Goal: Information Seeking & Learning: Learn about a topic

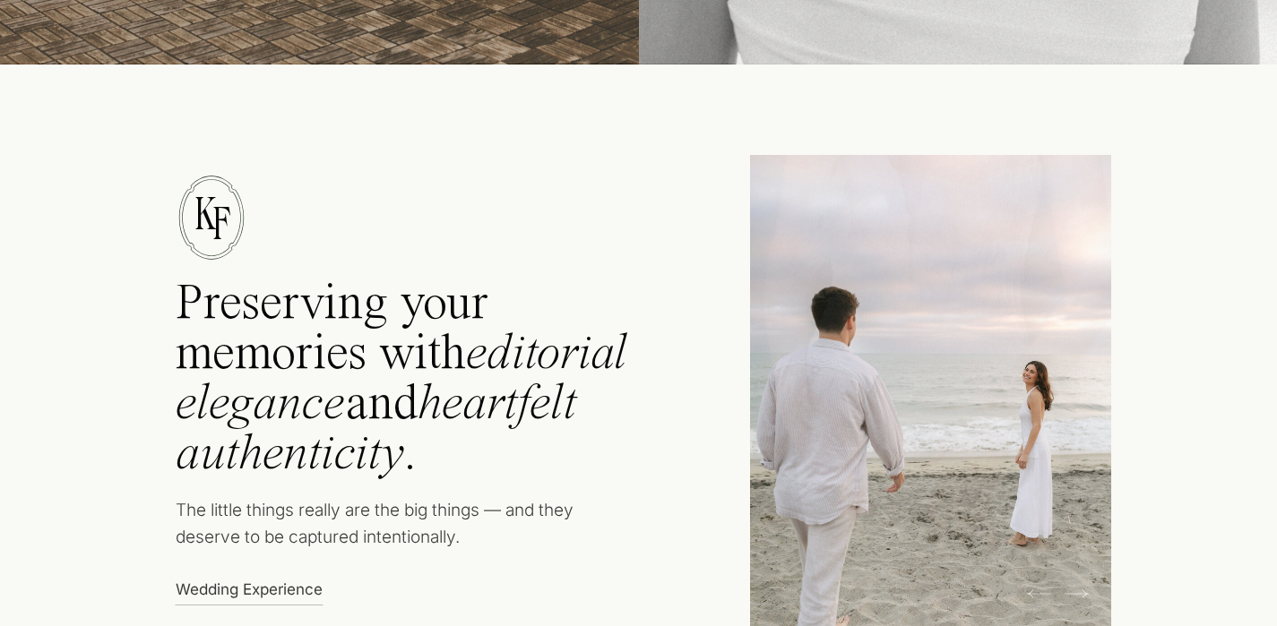
scroll to position [945, 0]
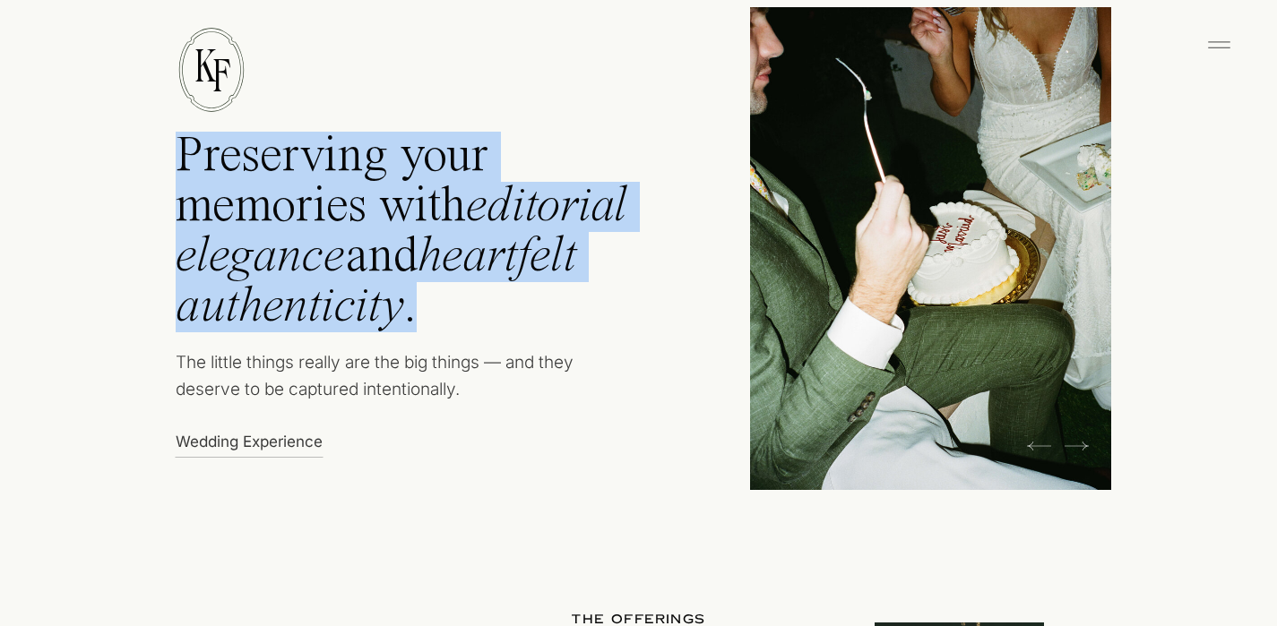
drag, startPoint x: 178, startPoint y: 153, endPoint x: 426, endPoint y: 323, distance: 299.8
click at [426, 323] on h2 "Preserving your memories with editorial elegance and heartfelt authenticity ." at bounding box center [427, 238] width 502 height 213
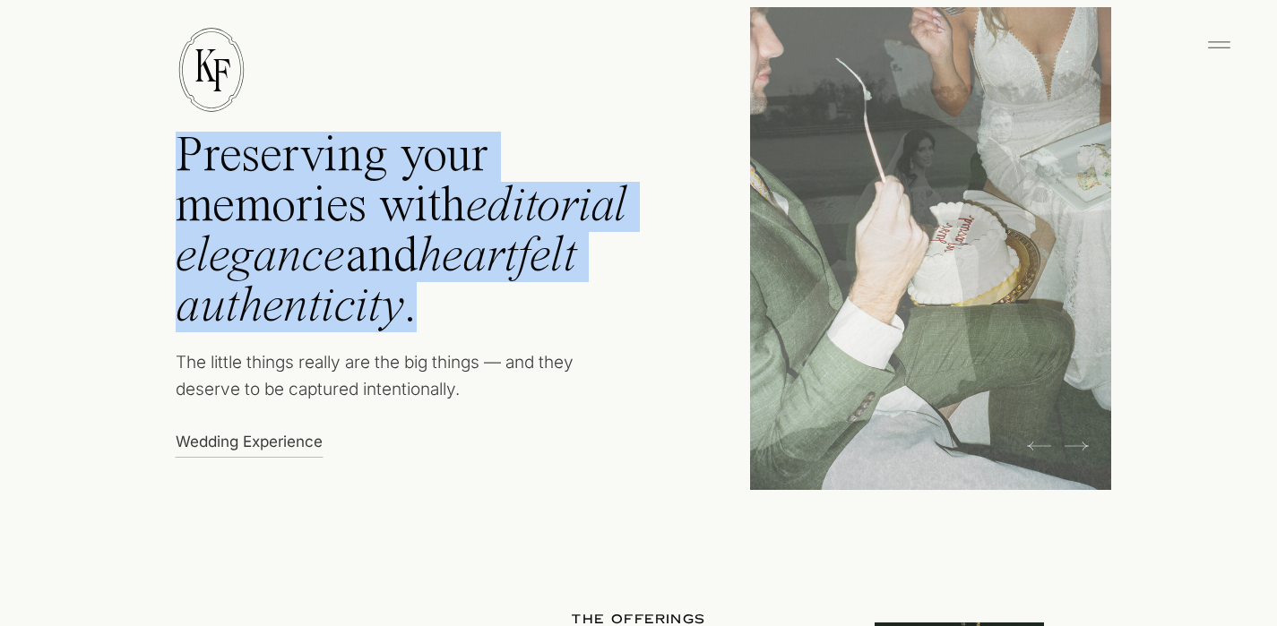
copy h2 "Preserving your memories with editorial elegance and heartfelt authenticity ."
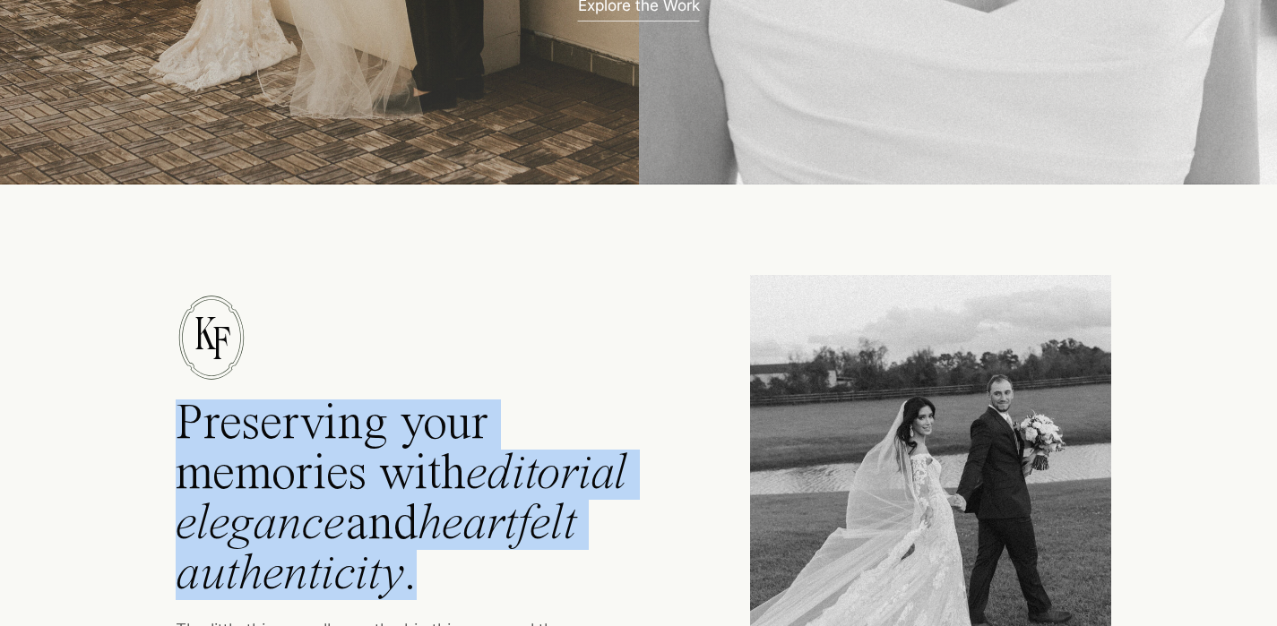
scroll to position [1011, 0]
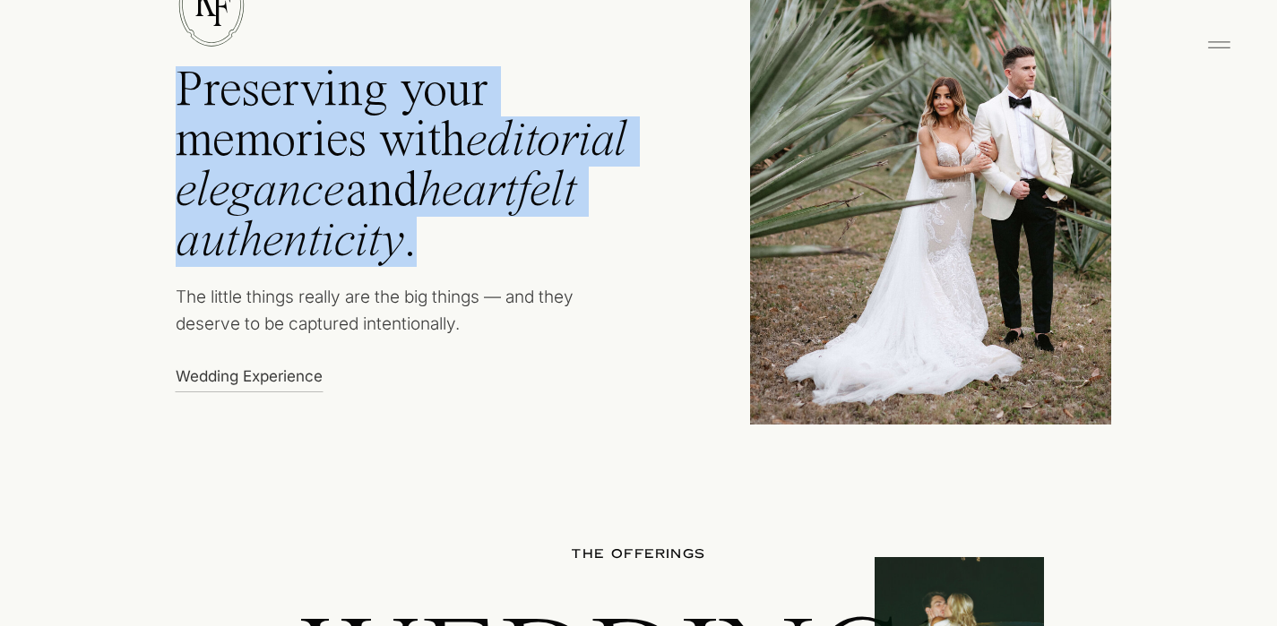
drag, startPoint x: 177, startPoint y: 295, endPoint x: 467, endPoint y: 324, distance: 291.9
click at [467, 324] on p "The little things really are the big things — and they deserve to be captured i…" at bounding box center [391, 316] width 431 height 64
copy p "The little things really are the big things — and they deserve to be captured i…"
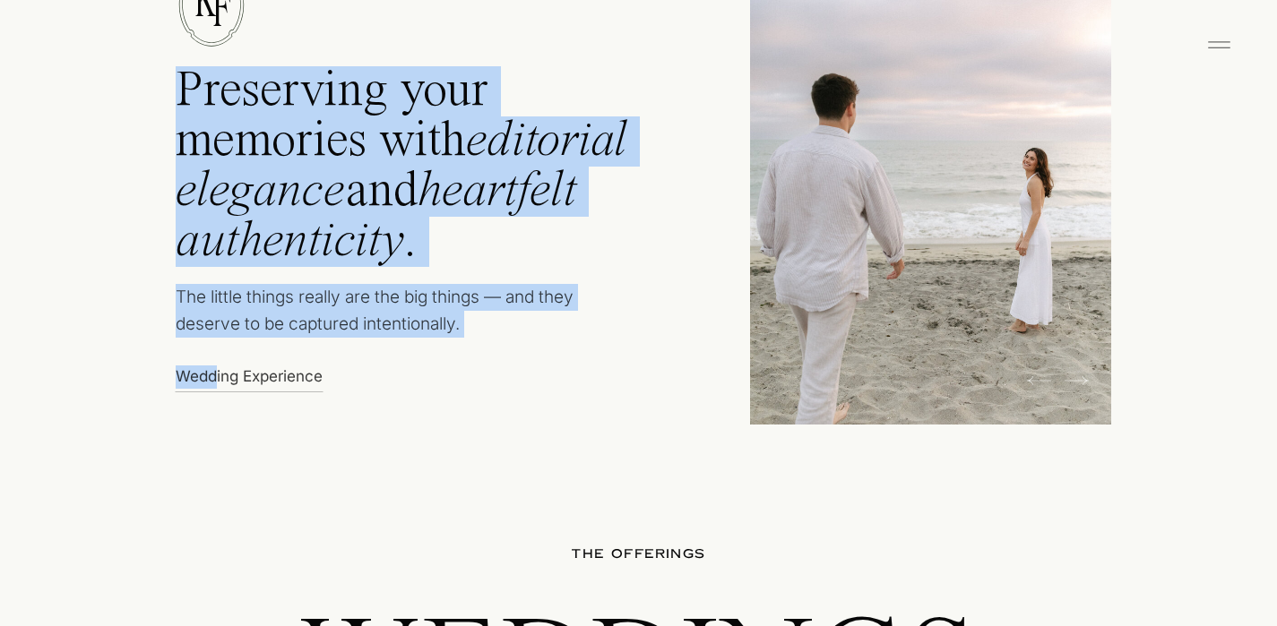
drag, startPoint x: 342, startPoint y: 375, endPoint x: 213, endPoint y: 375, distance: 129.0
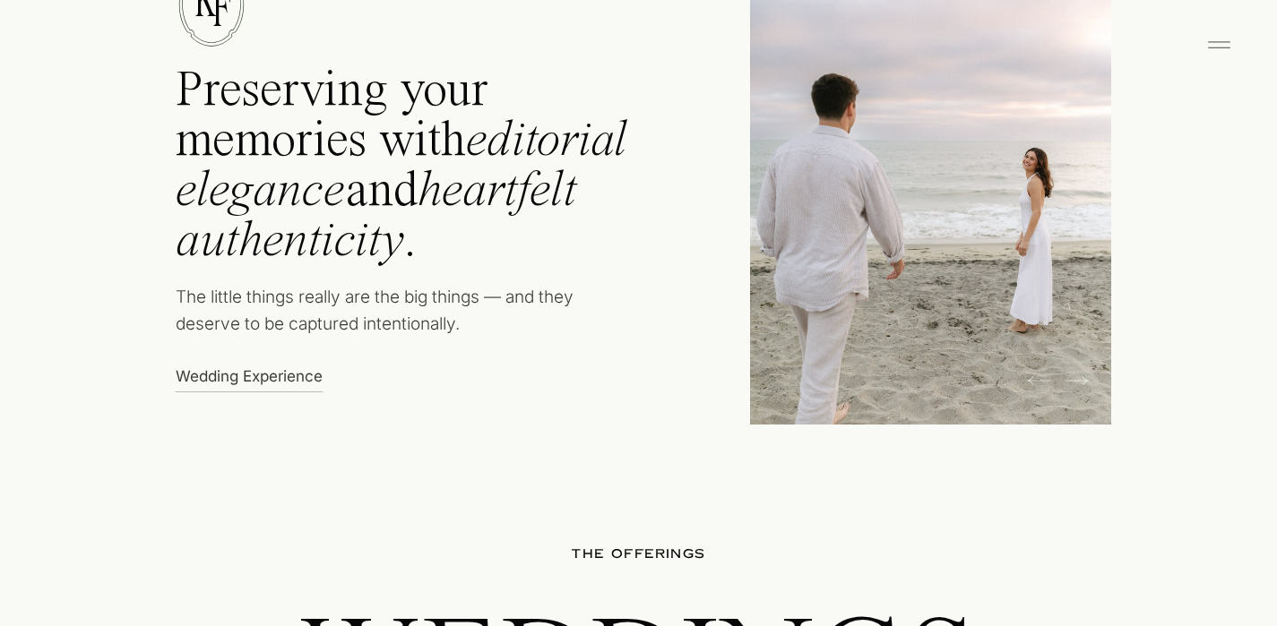
drag, startPoint x: 146, startPoint y: 421, endPoint x: 159, endPoint y: 387, distance: 36.3
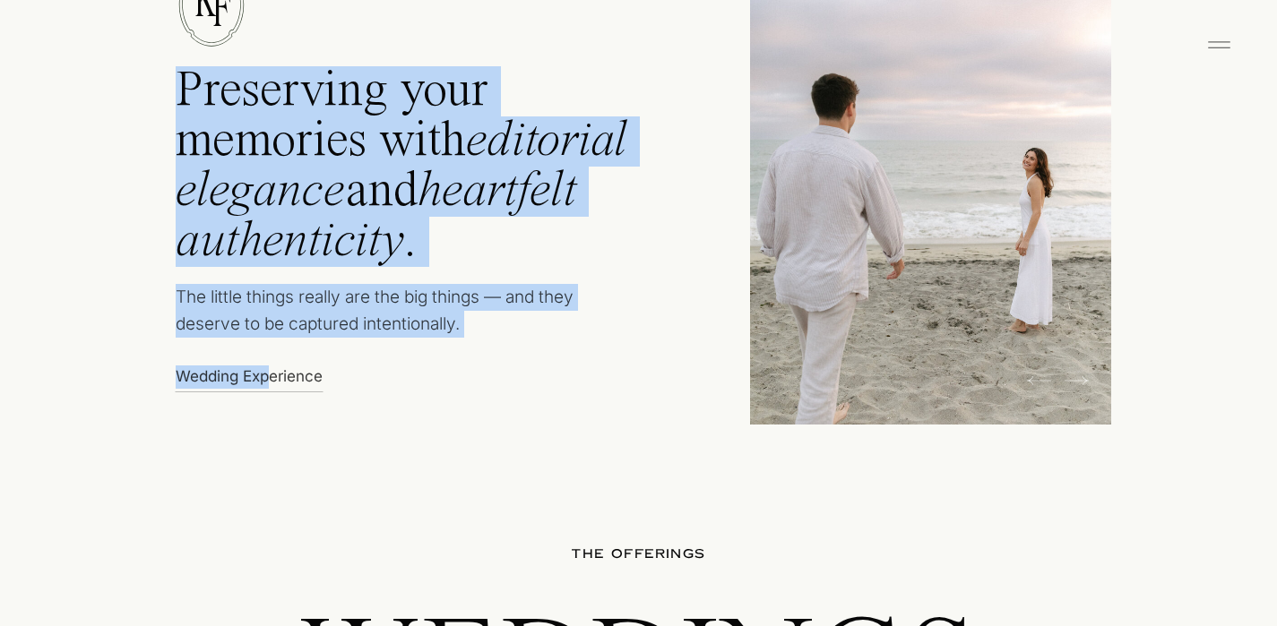
drag, startPoint x: 172, startPoint y: 376, endPoint x: 267, endPoint y: 369, distance: 95.3
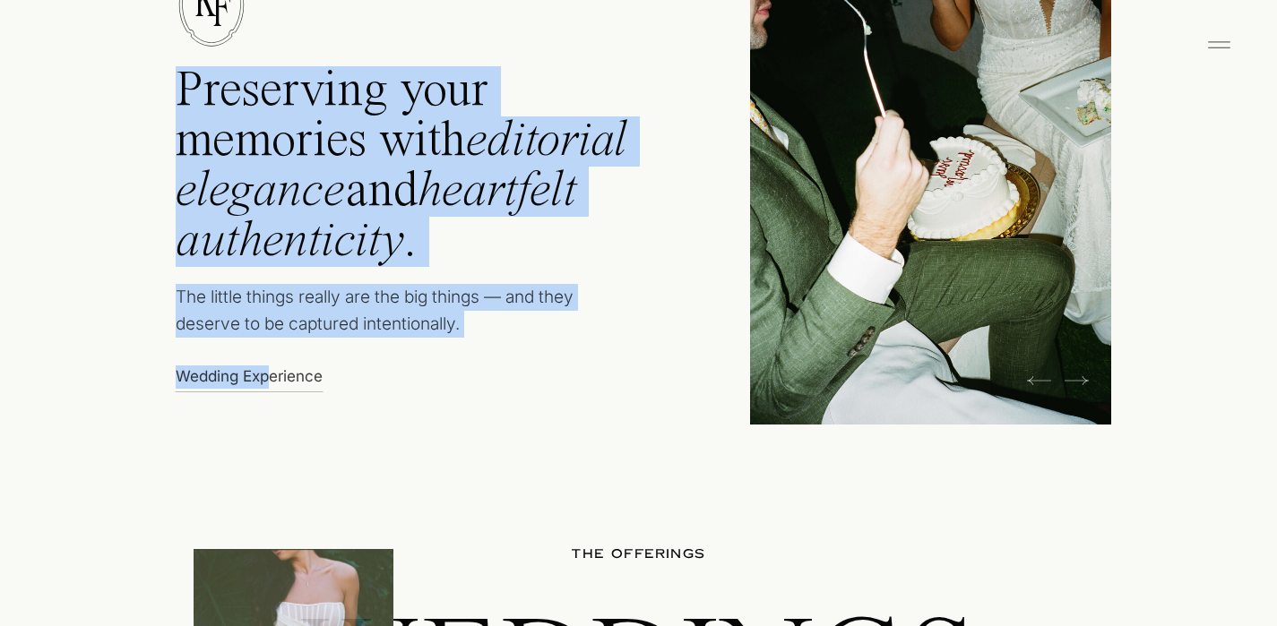
drag, startPoint x: 336, startPoint y: 380, endPoint x: 269, endPoint y: 379, distance: 67.2
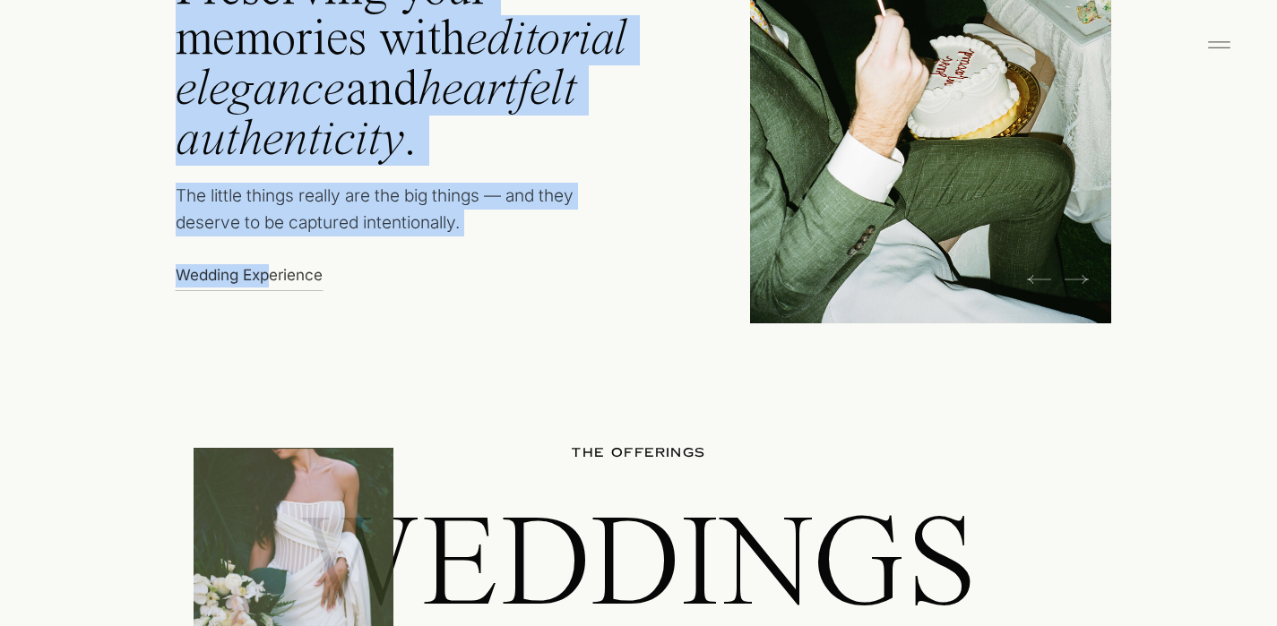
scroll to position [1150, 0]
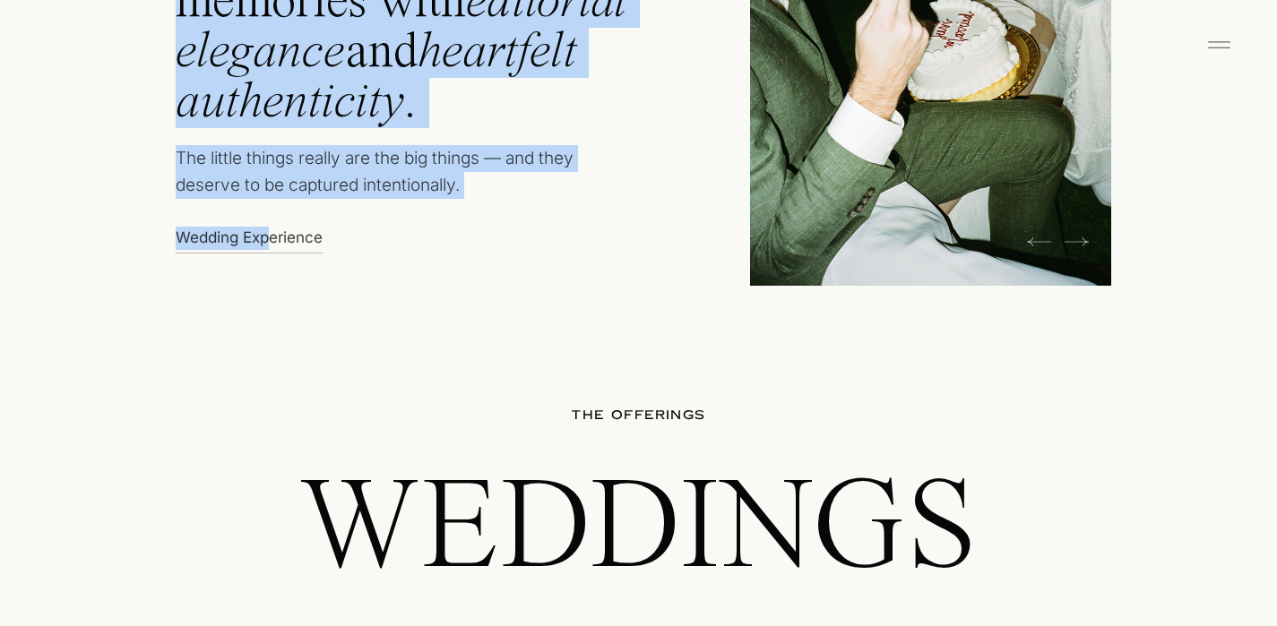
click at [305, 237] on p "Wedding Experience" at bounding box center [254, 236] width 157 height 19
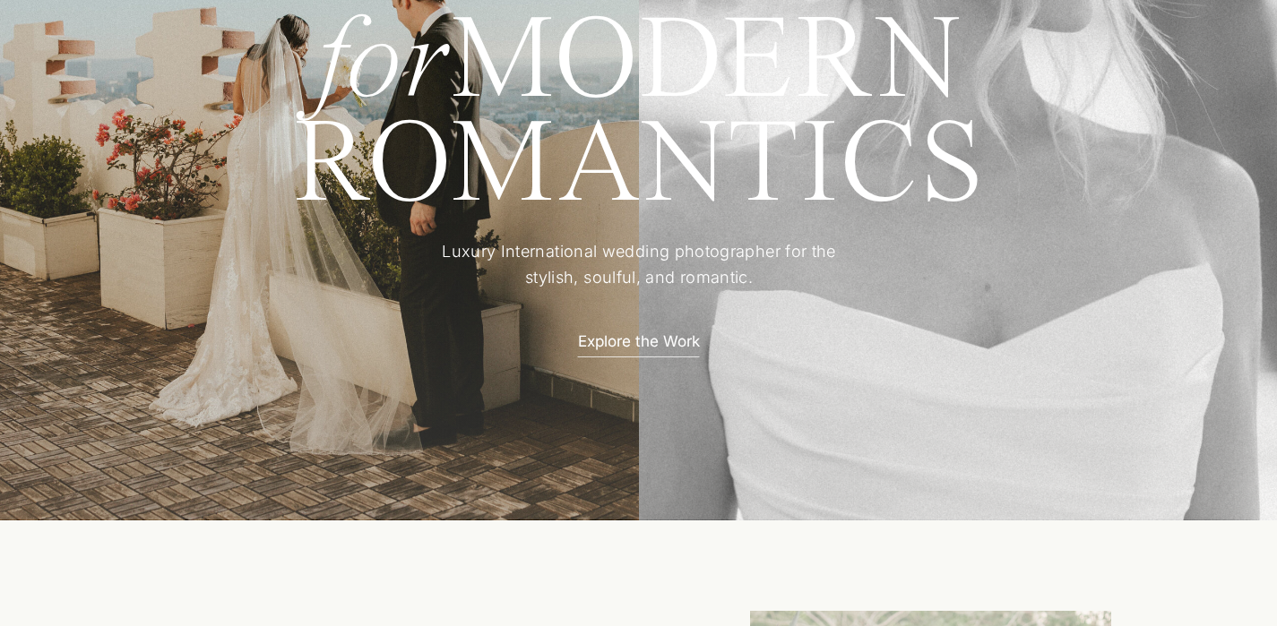
scroll to position [379, 0]
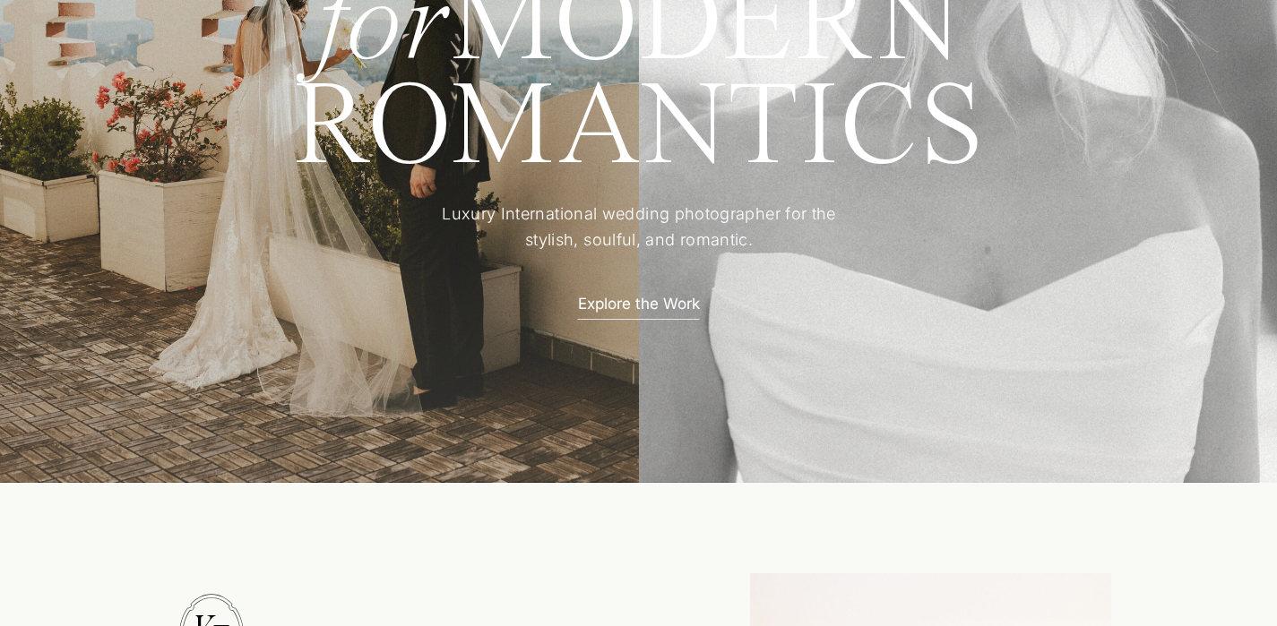
click at [627, 310] on p "Explore the Work" at bounding box center [639, 302] width 157 height 19
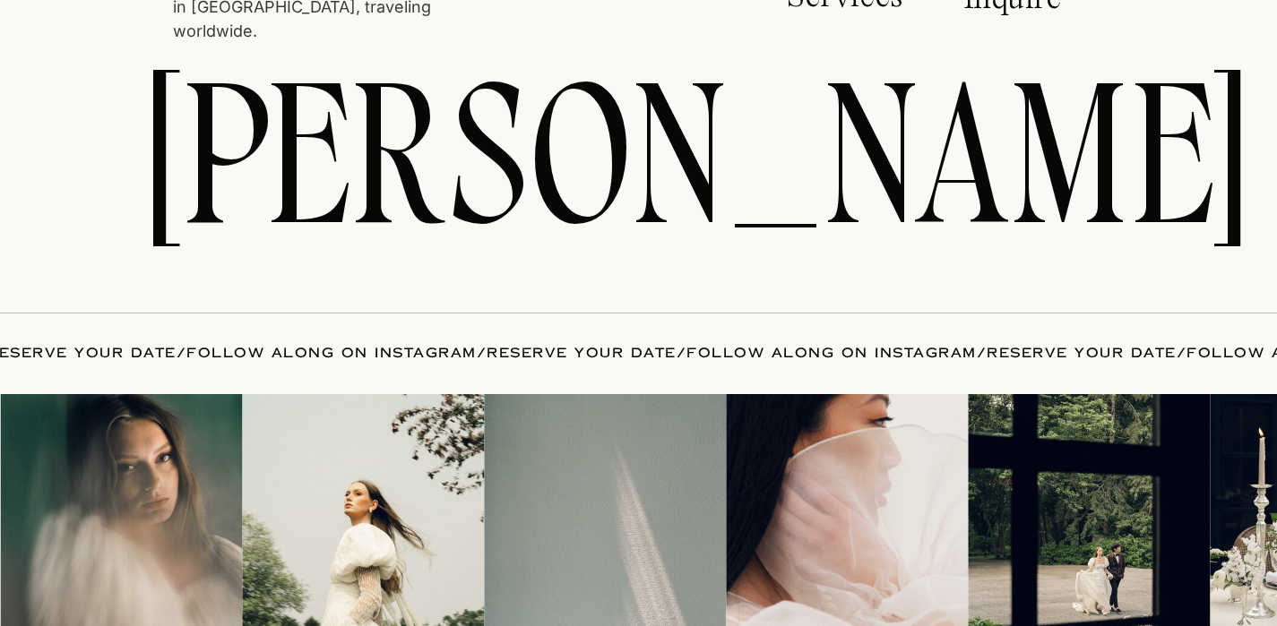
scroll to position [11106, 0]
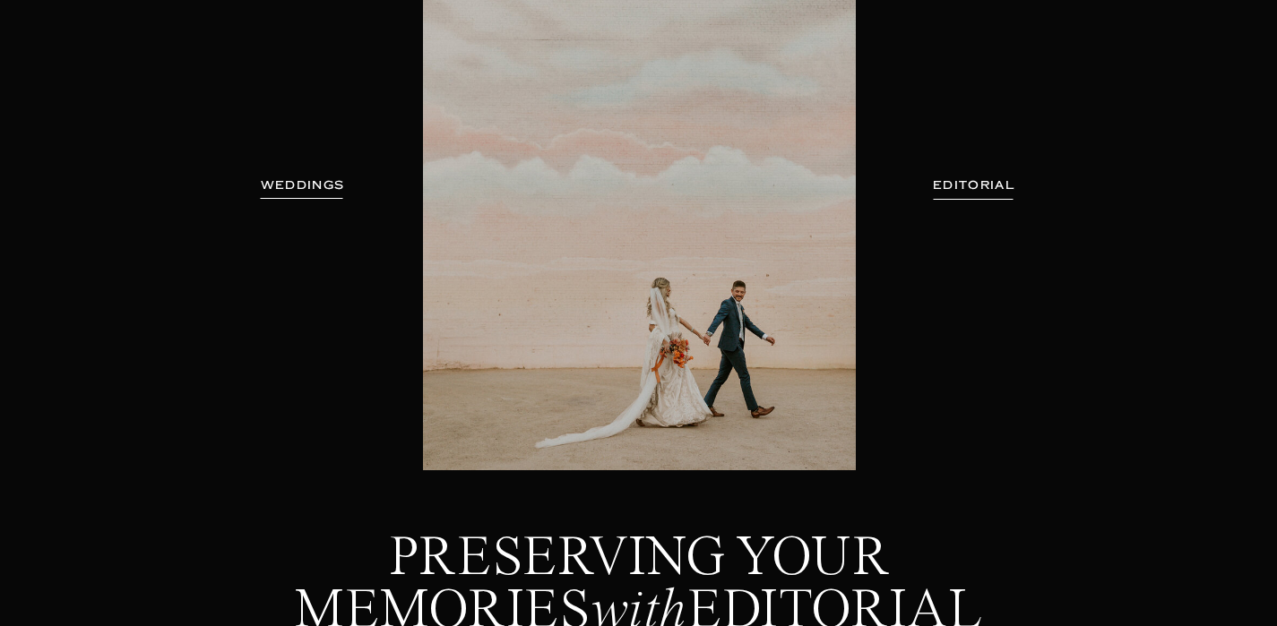
scroll to position [307, 0]
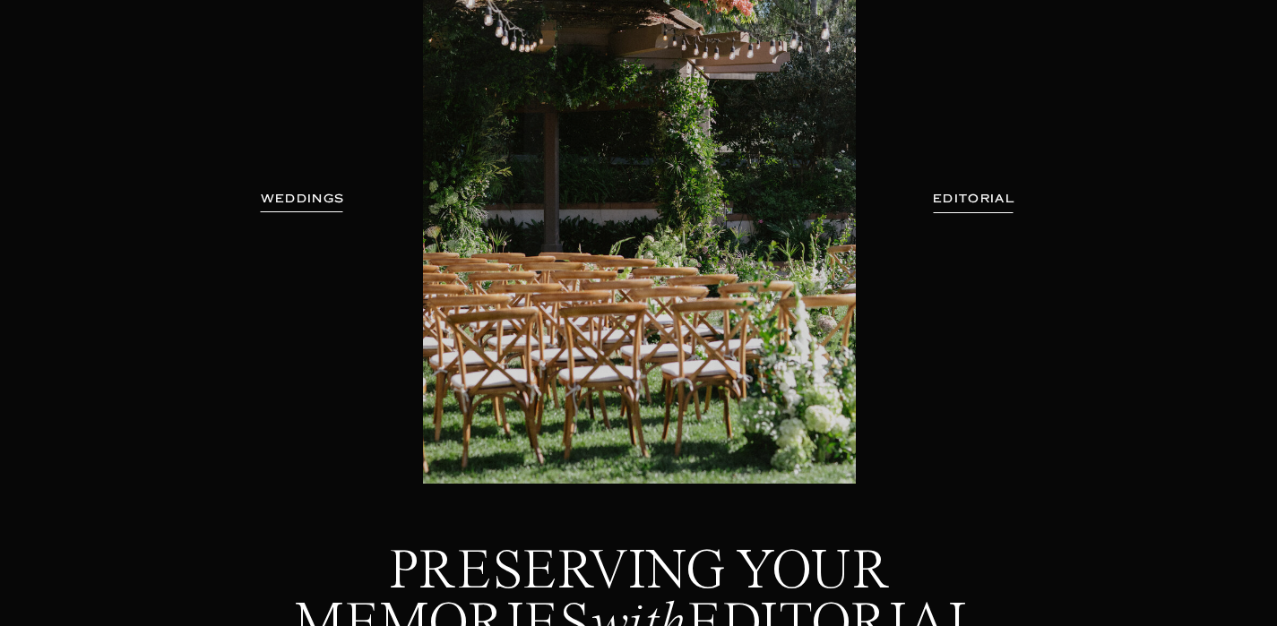
click at [956, 203] on h3 "EDITORIAL" at bounding box center [974, 199] width 131 height 18
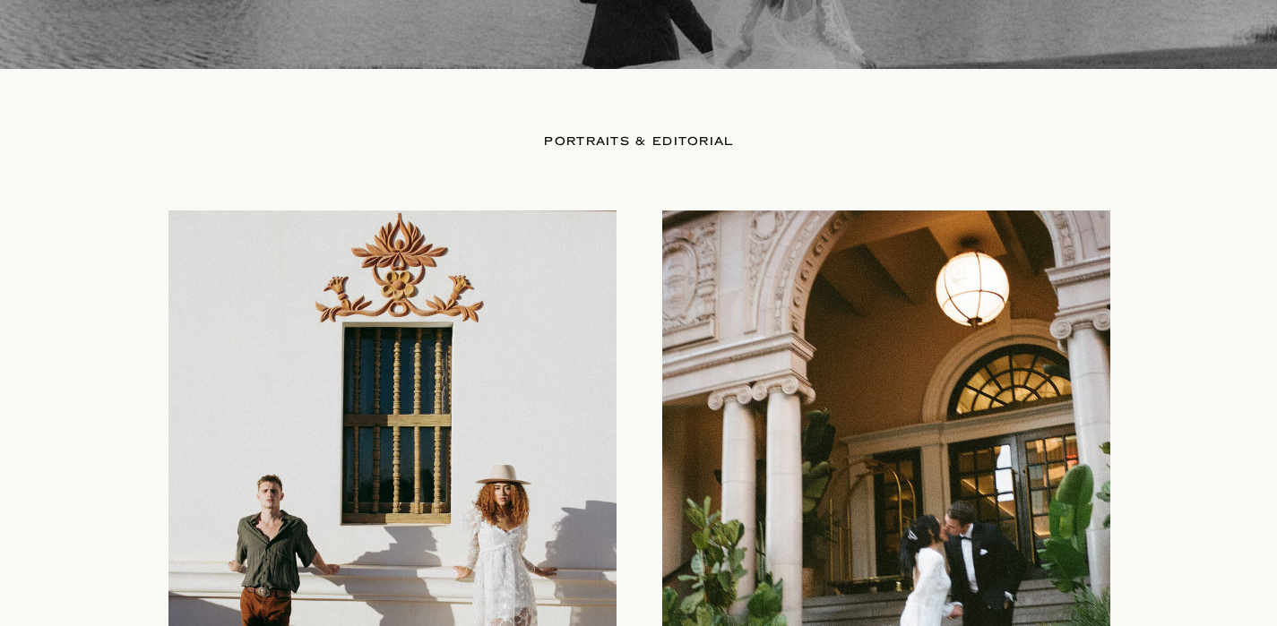
scroll to position [4058, 0]
